Goal: Use online tool/utility: Utilize a website feature to perform a specific function

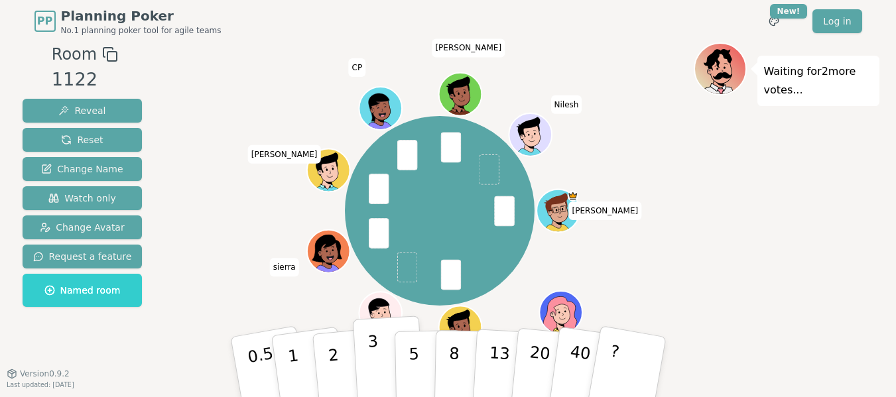
click at [374, 357] on p "3" at bounding box center [374, 368] width 15 height 72
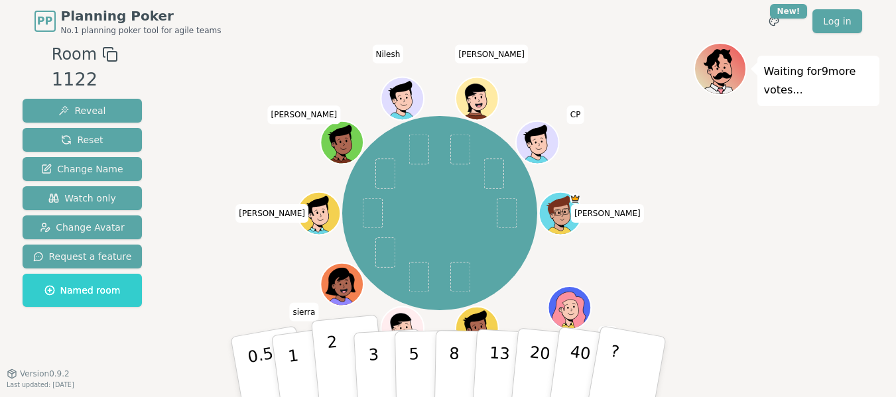
click at [340, 354] on button "2" at bounding box center [348, 367] width 76 height 105
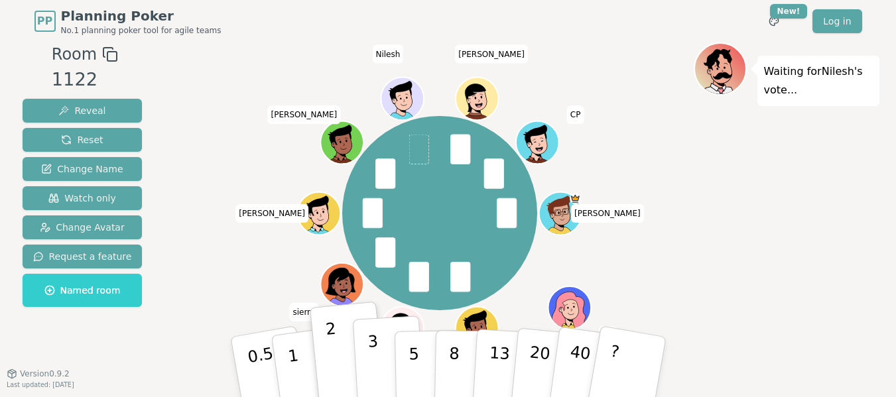
click at [381, 350] on button "3" at bounding box center [388, 367] width 72 height 103
click at [340, 351] on button "2" at bounding box center [348, 367] width 76 height 105
click at [381, 359] on button "3" at bounding box center [388, 367] width 72 height 103
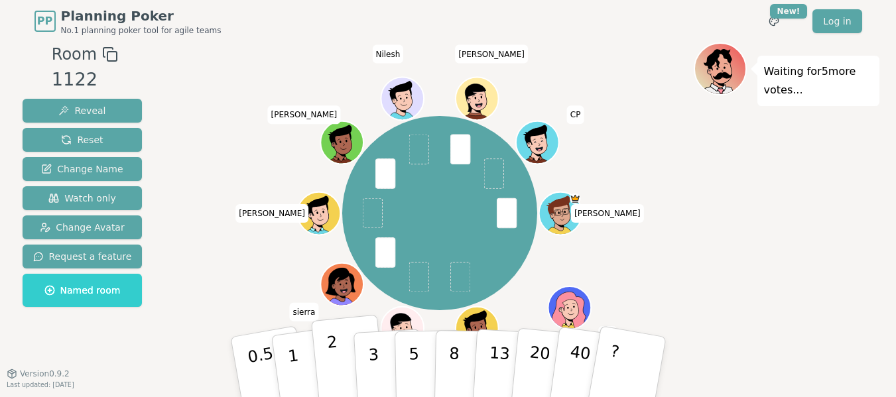
click at [340, 353] on button "2" at bounding box center [348, 367] width 76 height 105
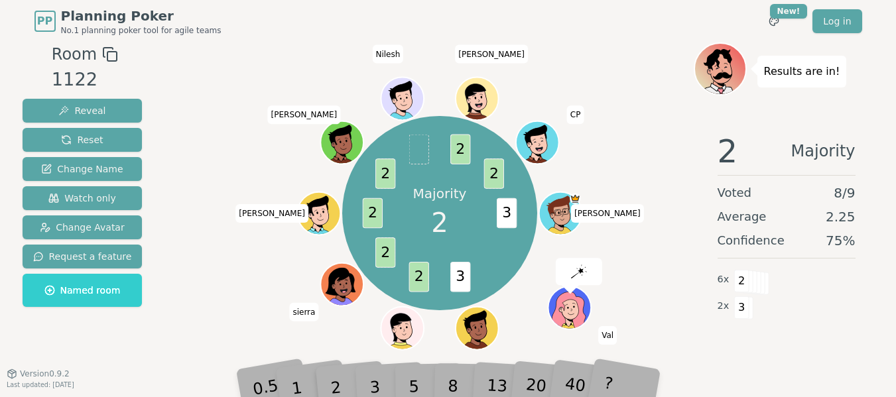
click at [194, 275] on div "Majority 2 3 3 2 2 2 2 2 2 [PERSON_NAME] [PERSON_NAME] kunal (you) [PERSON_NAME…" at bounding box center [439, 213] width 507 height 294
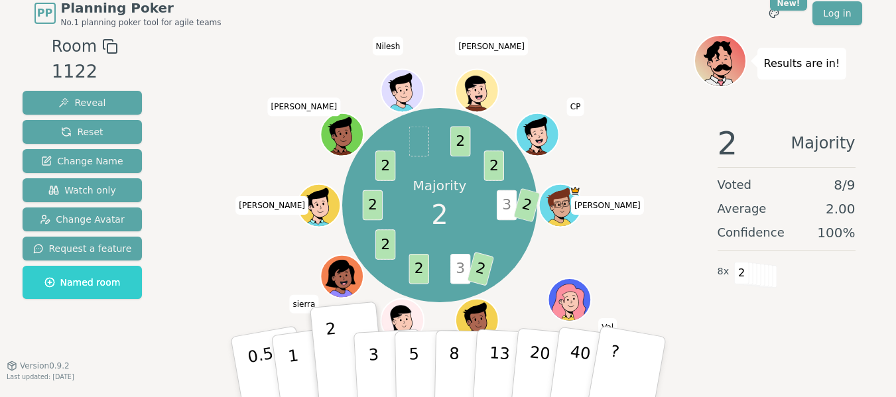
scroll to position [10, 0]
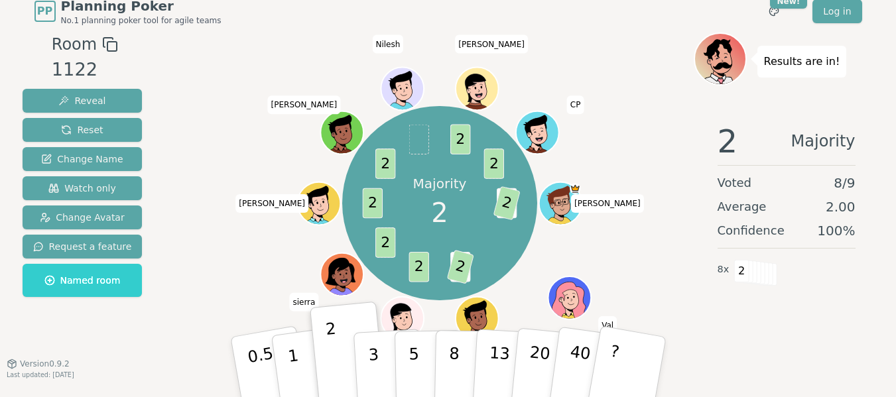
click at [819, 298] on div "2 Majority Voted 8 / 9 Average 2.00 Confidence 100 % 8 x 2" at bounding box center [787, 244] width 186 height 265
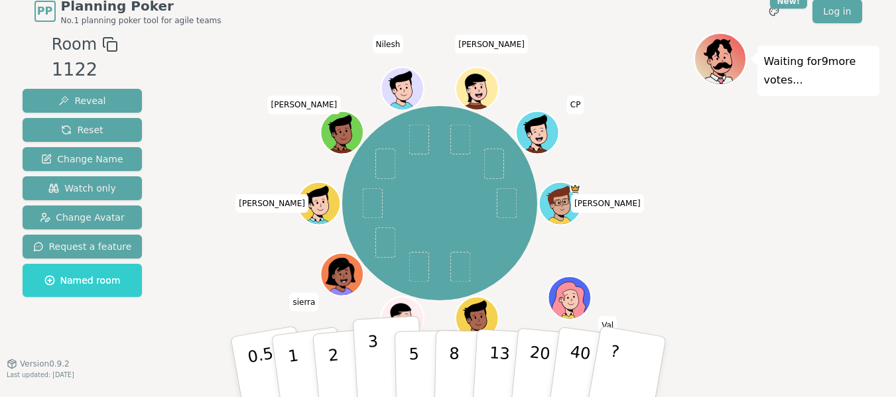
click at [368, 362] on button "3" at bounding box center [388, 367] width 72 height 103
click at [281, 287] on div "[PERSON_NAME] [PERSON_NAME] kunal (you) [PERSON_NAME] [PERSON_NAME] [PERSON_NAM…" at bounding box center [439, 203] width 507 height 294
click at [340, 357] on button "2" at bounding box center [348, 367] width 76 height 105
click at [367, 360] on button "3" at bounding box center [388, 367] width 72 height 103
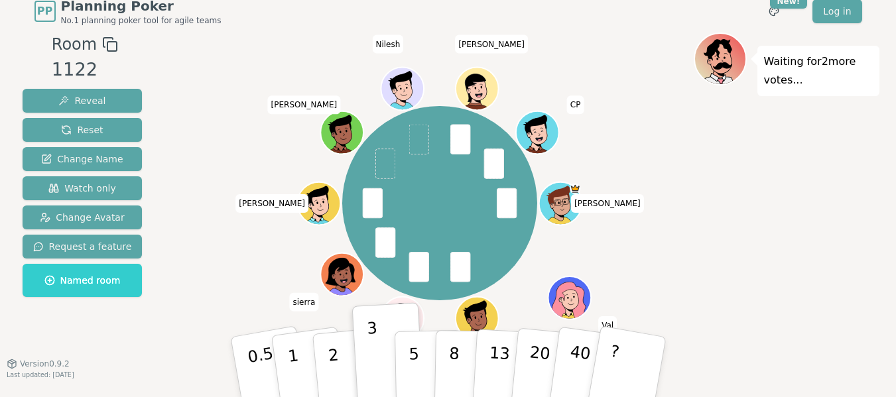
click at [717, 200] on div "Waiting for 2 more votes..." at bounding box center [787, 215] width 186 height 365
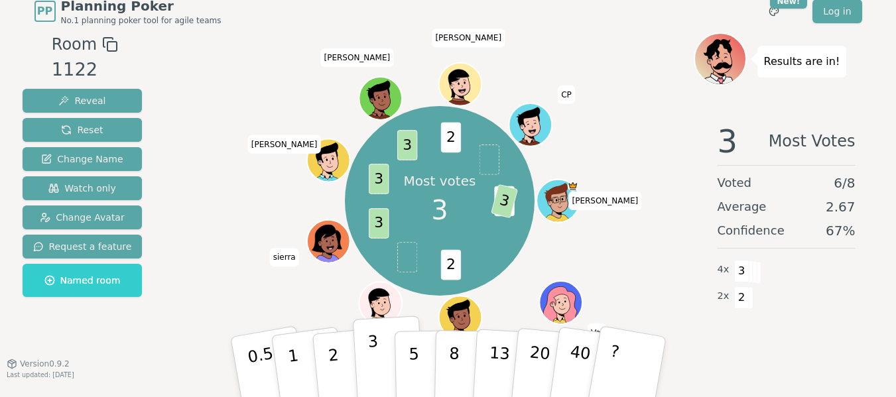
click at [373, 365] on p "3" at bounding box center [374, 368] width 15 height 72
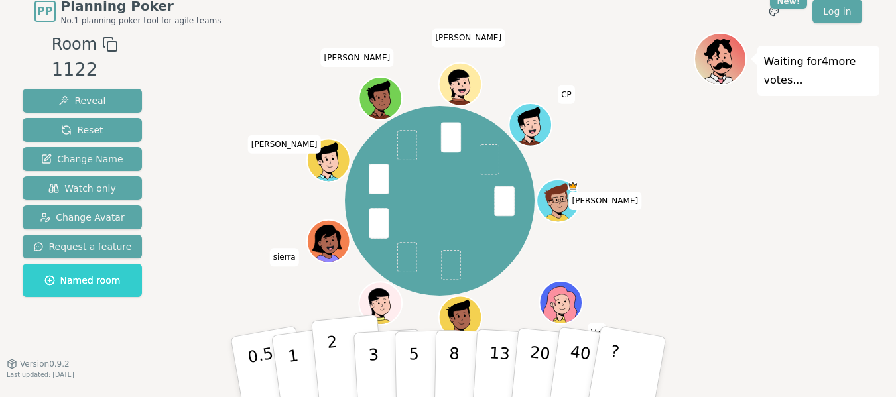
click at [330, 361] on p "2" at bounding box center [334, 369] width 17 height 72
click at [360, 356] on button "3" at bounding box center [388, 367] width 72 height 103
click at [346, 358] on button "2" at bounding box center [348, 367] width 76 height 105
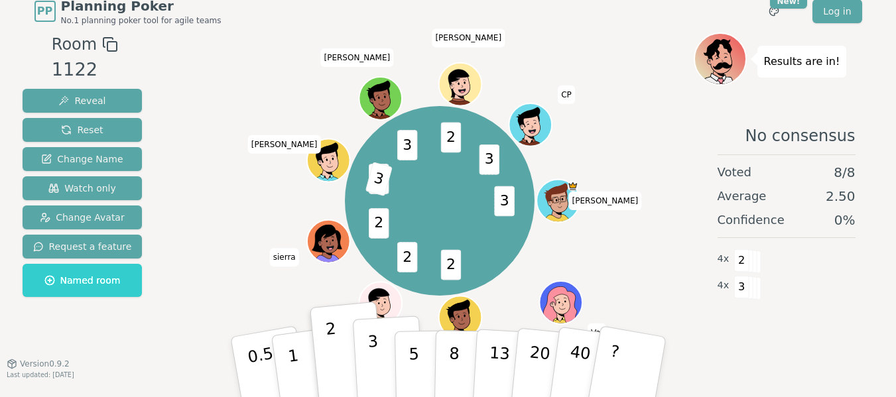
click at [378, 365] on button "3" at bounding box center [388, 367] width 72 height 103
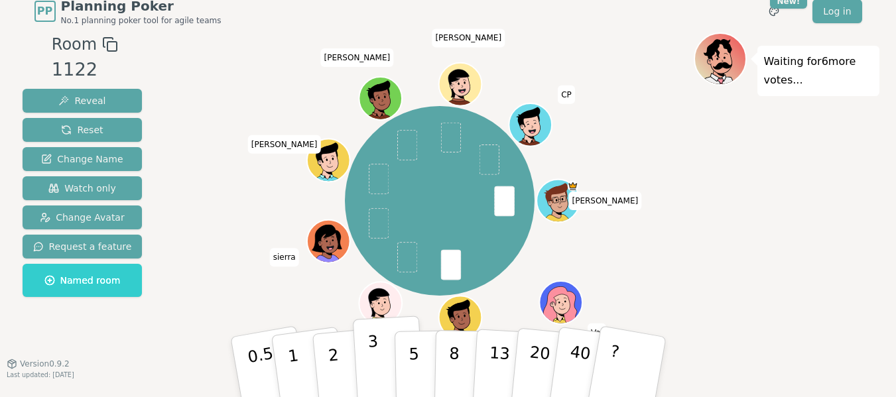
click at [373, 344] on p "3" at bounding box center [374, 368] width 15 height 72
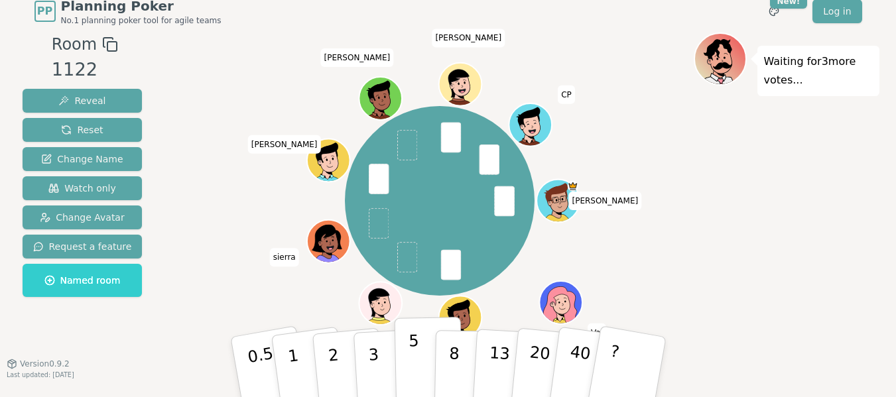
click at [409, 344] on p "5" at bounding box center [413, 368] width 11 height 72
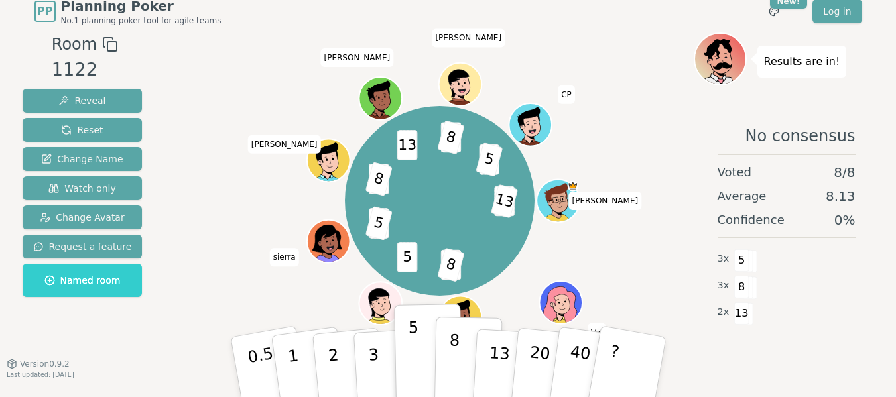
click at [449, 358] on p "8" at bounding box center [453, 367] width 11 height 72
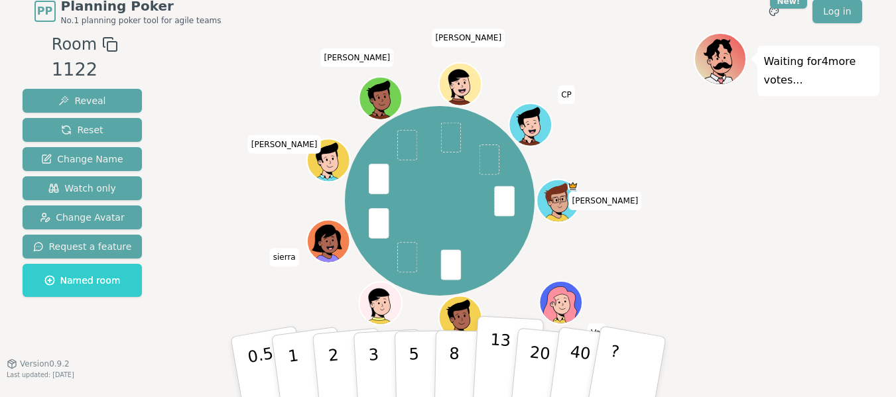
click at [493, 354] on p "13" at bounding box center [498, 366] width 25 height 73
click at [486, 352] on button "13" at bounding box center [508, 367] width 72 height 103
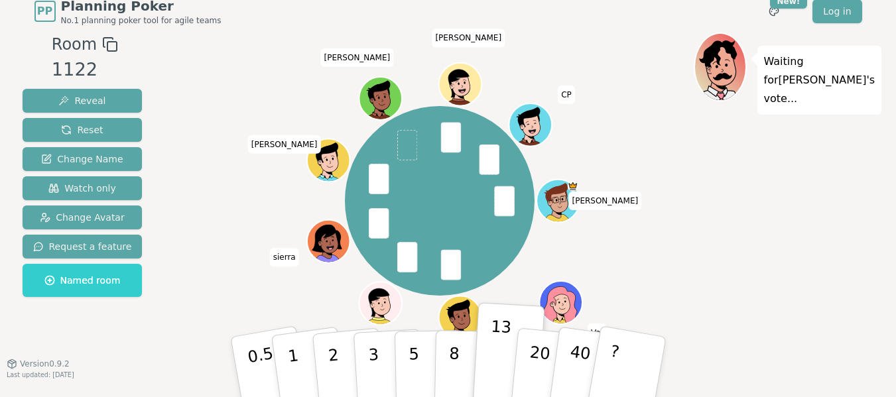
click at [655, 254] on div "[PERSON_NAME] [PERSON_NAME] kunal (you) [PERSON_NAME] [PERSON_NAME] CP" at bounding box center [439, 200] width 507 height 289
click at [463, 359] on button "8" at bounding box center [468, 367] width 68 height 101
click at [458, 360] on button "8" at bounding box center [468, 367] width 68 height 101
click at [501, 364] on p "13" at bounding box center [498, 366] width 25 height 73
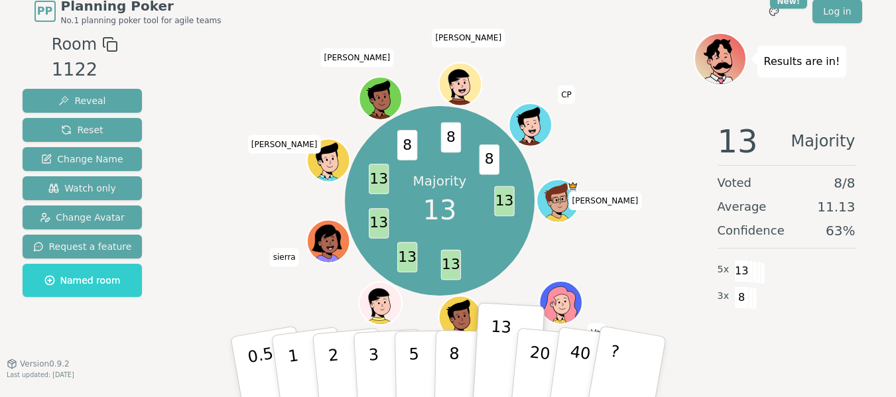
click at [693, 237] on div "Majority 13 13 13 13 13 13 8 8 8 [PERSON_NAME] [PERSON_NAME] kunal (you) [PERSO…" at bounding box center [439, 200] width 507 height 289
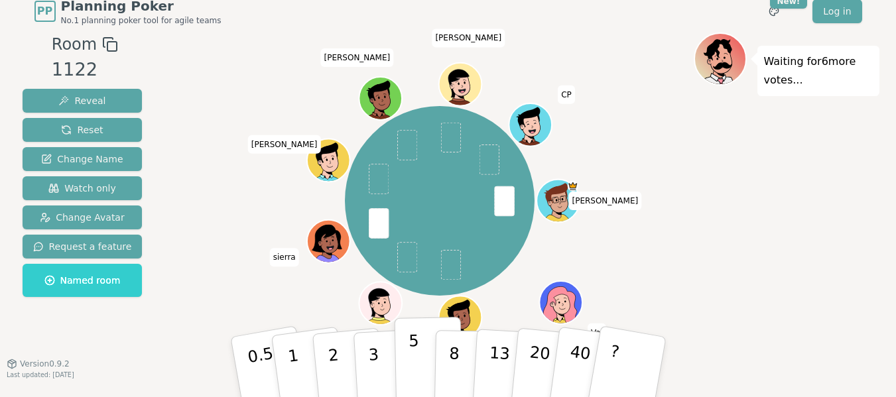
click at [405, 352] on button "5" at bounding box center [428, 367] width 68 height 101
click at [689, 263] on div "[PERSON_NAME] [PERSON_NAME] kunal (you) [PERSON_NAME] [PERSON_NAME] CP" at bounding box center [439, 200] width 507 height 289
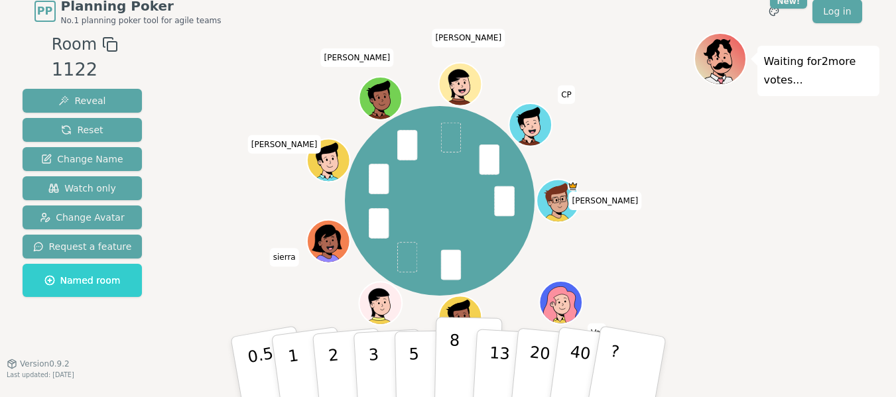
click at [464, 356] on button "8" at bounding box center [468, 367] width 68 height 101
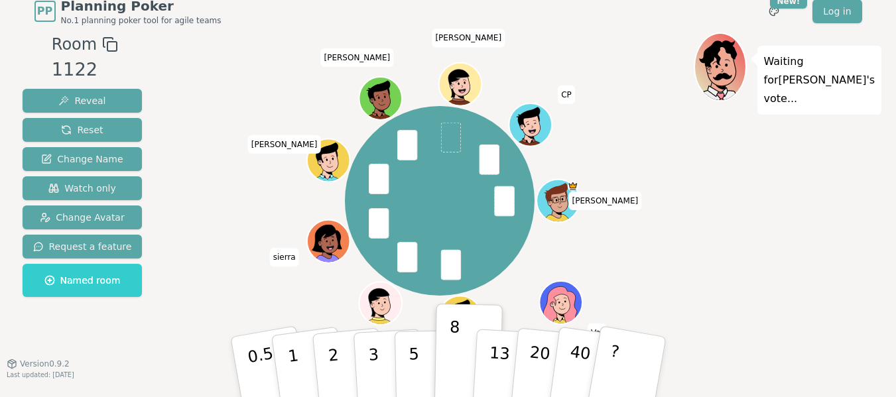
click at [794, 197] on div "Waiting for [PERSON_NAME] 's vote..." at bounding box center [787, 215] width 186 height 365
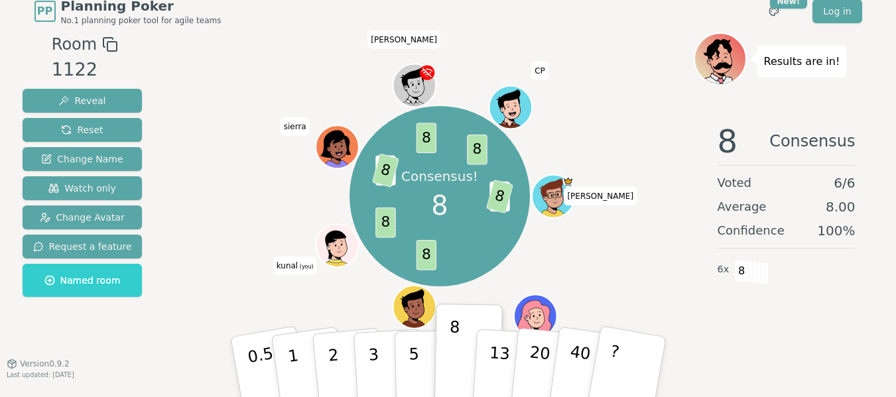
click at [622, 135] on div "Consensus! 8 5 8 8 8 5 8 8 8 [PERSON_NAME] [PERSON_NAME] kunal (you) [PERSON_NA…" at bounding box center [439, 196] width 507 height 280
